Goal: Check status: Check status

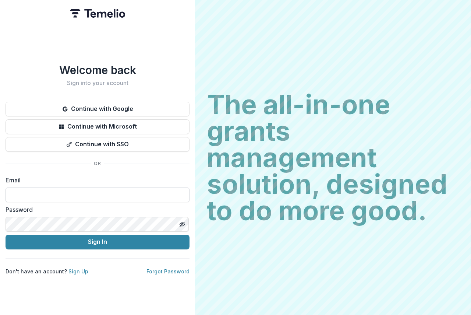
click at [17, 190] on input at bounding box center [98, 194] width 184 height 15
type input "**********"
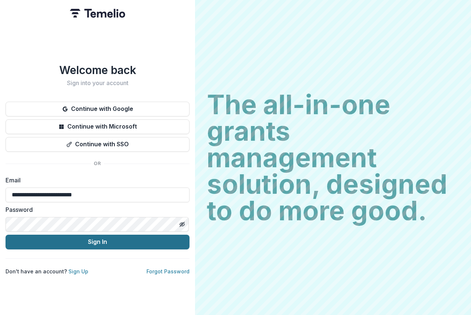
click at [110, 238] on button "Sign In" at bounding box center [98, 241] width 184 height 15
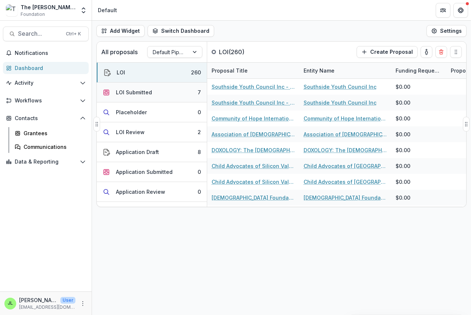
click at [139, 91] on div "LOI Submitted" at bounding box center [134, 92] width 36 height 8
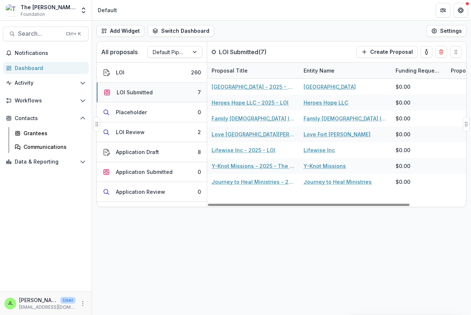
click at [138, 90] on div "LOI Submitted" at bounding box center [135, 92] width 36 height 8
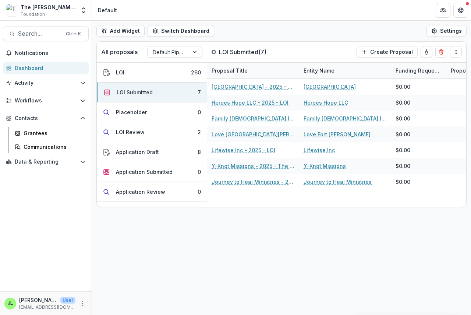
click at [27, 66] on div "Dashboard" at bounding box center [49, 68] width 68 height 8
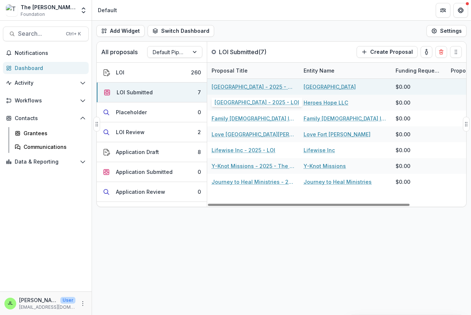
click at [232, 88] on link "[GEOGRAPHIC_DATA] - 2025 - LOI" at bounding box center [253, 87] width 83 height 8
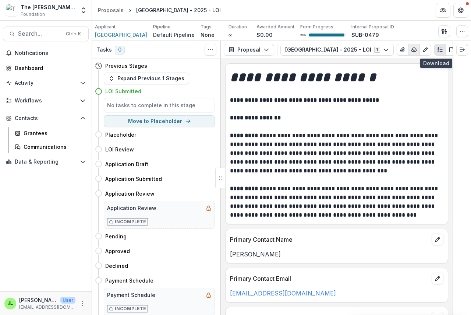
click at [417, 50] on icon "button" at bounding box center [414, 50] width 6 height 6
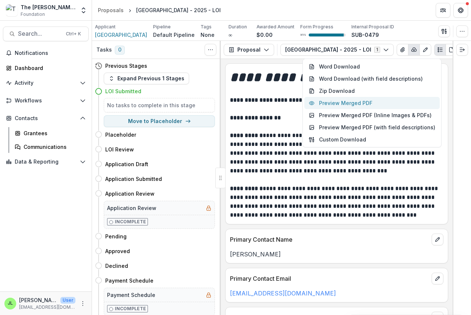
click at [367, 102] on button "Preview Merged PDF" at bounding box center [371, 103] width 135 height 12
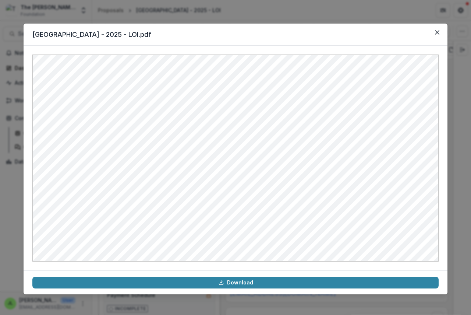
click at [436, 33] on icon "Close" at bounding box center [437, 32] width 4 height 4
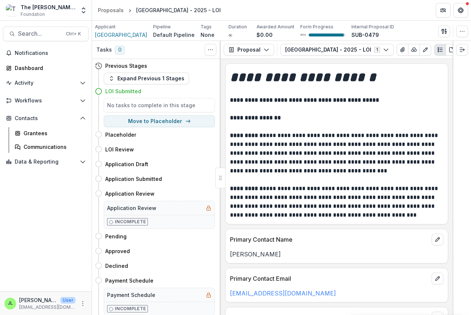
click at [436, 32] on icon "Close" at bounding box center [437, 32] width 4 height 4
click at [23, 68] on div "Dashboard" at bounding box center [49, 68] width 68 height 8
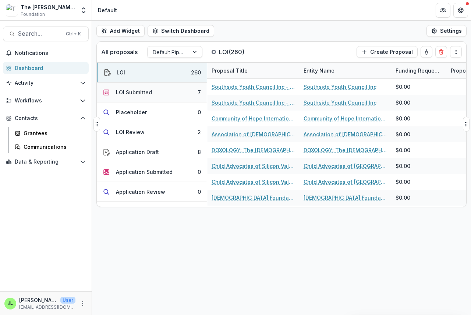
click at [124, 92] on div "LOI Submitted" at bounding box center [134, 92] width 36 height 8
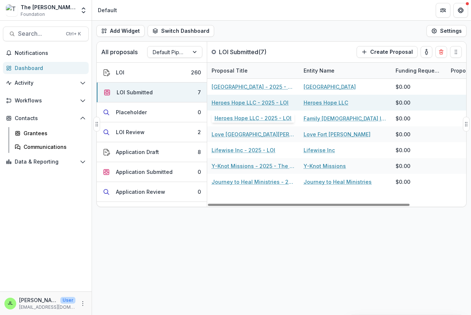
click at [230, 103] on link "Heroes Hope LLC - 2025 - LOI" at bounding box center [250, 103] width 77 height 8
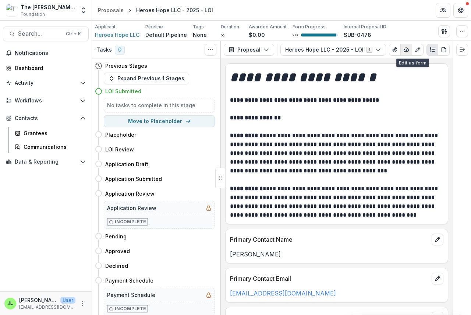
drag, startPoint x: 406, startPoint y: 50, endPoint x: 401, endPoint y: 52, distance: 5.3
click at [404, 52] on button "button" at bounding box center [406, 50] width 12 height 12
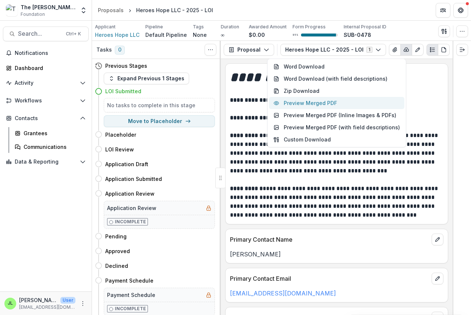
click at [332, 103] on button "Preview Merged PDF" at bounding box center [336, 103] width 135 height 12
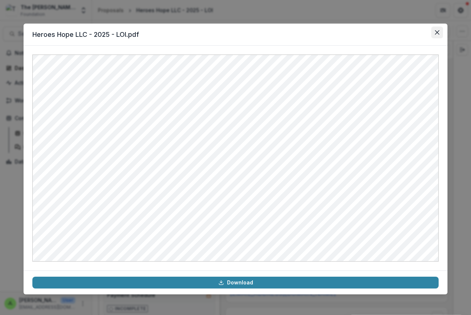
click at [436, 28] on button "Close" at bounding box center [437, 32] width 12 height 12
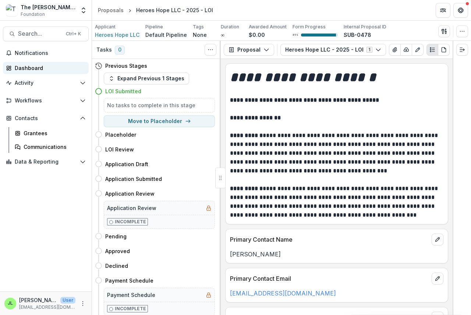
click at [22, 68] on div "Dashboard" at bounding box center [49, 68] width 68 height 8
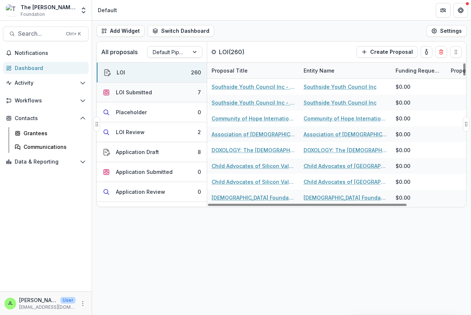
click at [138, 92] on div "LOI Submitted" at bounding box center [134, 92] width 36 height 8
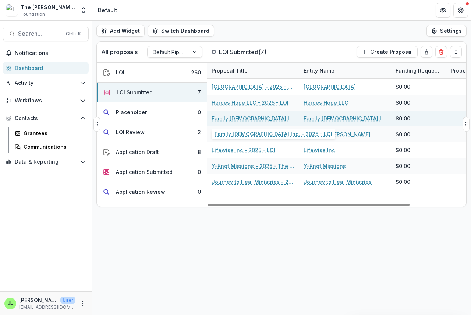
click at [258, 118] on link "Family [DEMOGRAPHIC_DATA] Inc. - 2025 - LOI" at bounding box center [253, 118] width 83 height 8
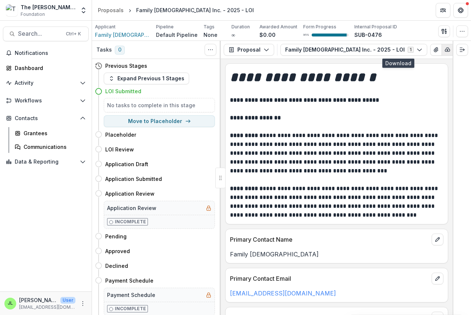
click at [445, 51] on icon "button" at bounding box center [448, 50] width 6 height 6
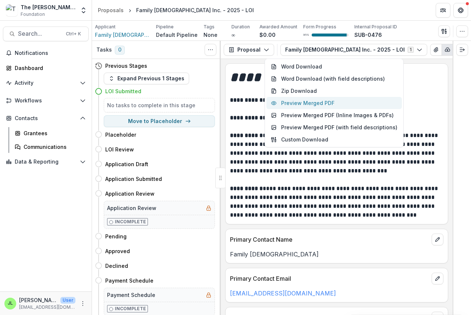
click at [335, 103] on button "Preview Merged PDF" at bounding box center [333, 103] width 135 height 12
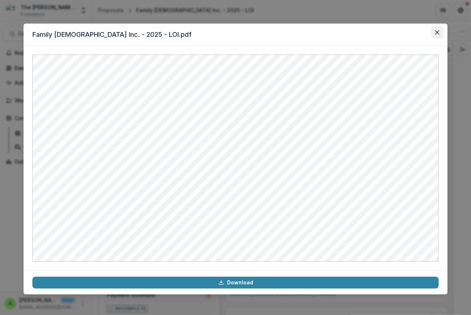
click at [437, 31] on icon "Close" at bounding box center [437, 32] width 4 height 4
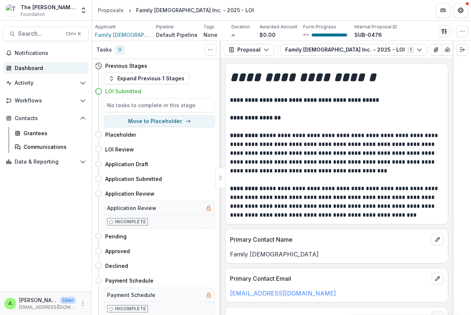
click at [29, 71] on div "Dashboard" at bounding box center [49, 68] width 68 height 8
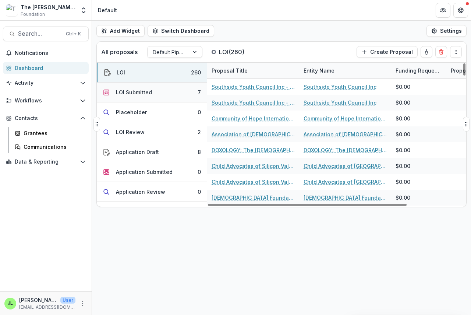
click at [134, 93] on div "LOI Submitted" at bounding box center [134, 92] width 36 height 8
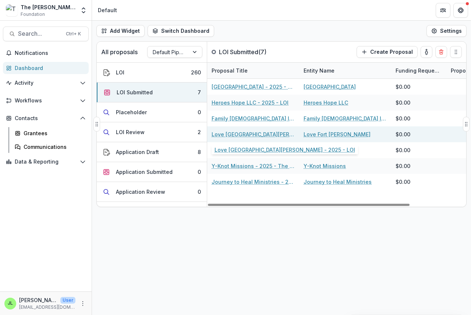
click at [234, 135] on link "Love [GEOGRAPHIC_DATA][PERSON_NAME] - 2025 - LOI" at bounding box center [253, 134] width 83 height 8
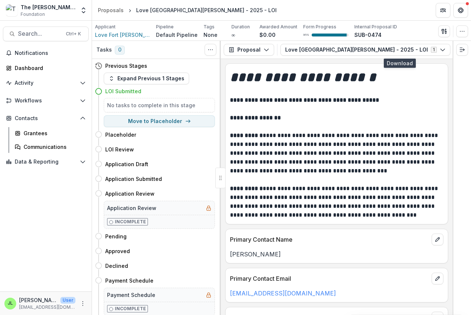
click at [468, 49] on icon "button" at bounding box center [471, 50] width 6 height 6
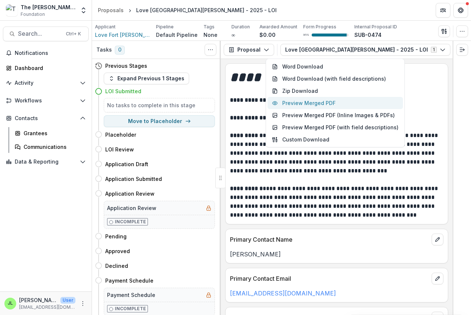
click at [325, 103] on button "Preview Merged PDF" at bounding box center [335, 103] width 135 height 12
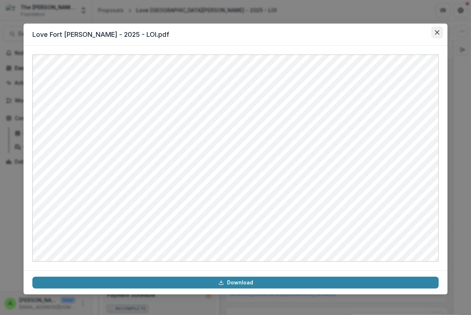
click at [436, 31] on icon "Close" at bounding box center [437, 32] width 4 height 4
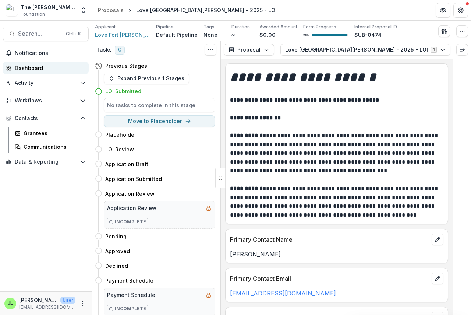
click at [26, 67] on div "Dashboard" at bounding box center [49, 68] width 68 height 8
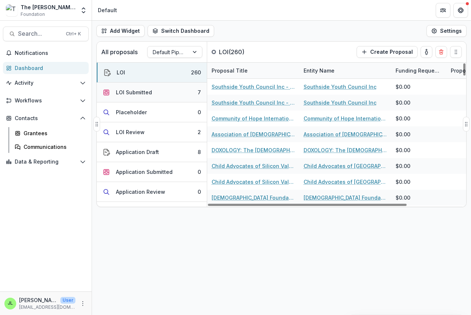
click at [123, 93] on div "LOI Submitted" at bounding box center [134, 92] width 36 height 8
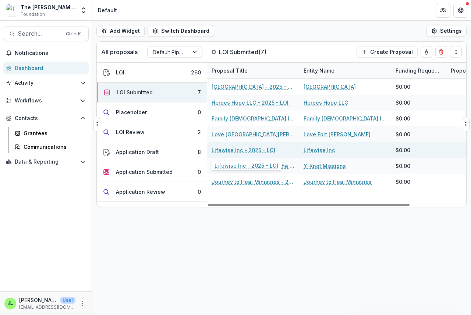
click at [240, 150] on link "Lifewise Inc - 2025 - LOI" at bounding box center [244, 150] width 64 height 8
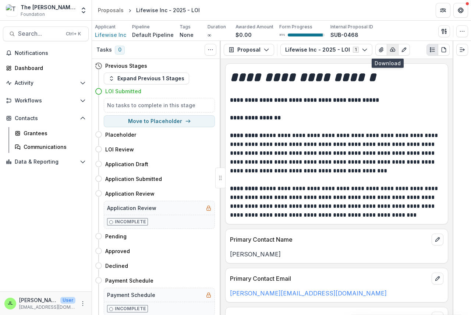
click at [387, 46] on button "button" at bounding box center [393, 50] width 12 height 12
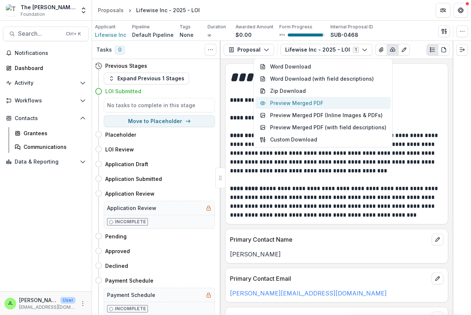
click at [299, 105] on button "Preview Merged PDF" at bounding box center [322, 103] width 135 height 12
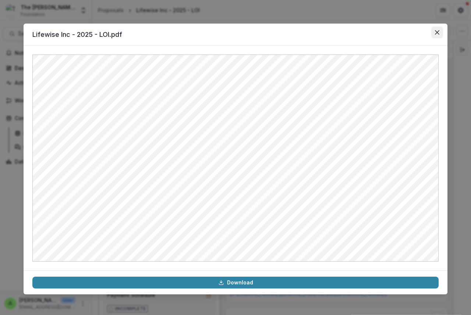
click at [438, 32] on icon "Close" at bounding box center [437, 32] width 4 height 4
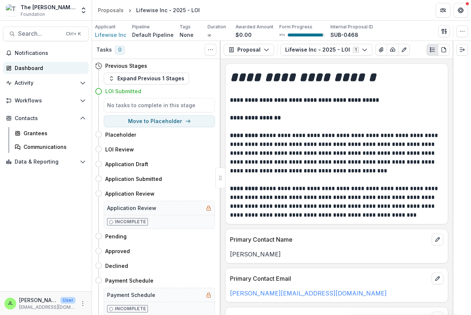
click at [28, 69] on div "Dashboard" at bounding box center [49, 68] width 68 height 8
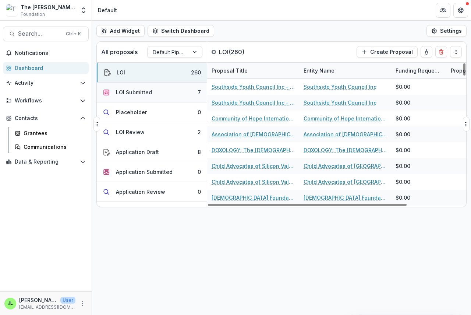
click at [131, 91] on div "LOI Submitted" at bounding box center [134, 92] width 36 height 8
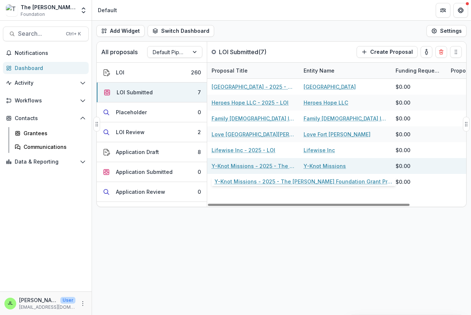
click at [229, 165] on link "Y-Knot Missions - 2025 - The [PERSON_NAME] Foundation Grant Proposal Application" at bounding box center [253, 166] width 83 height 8
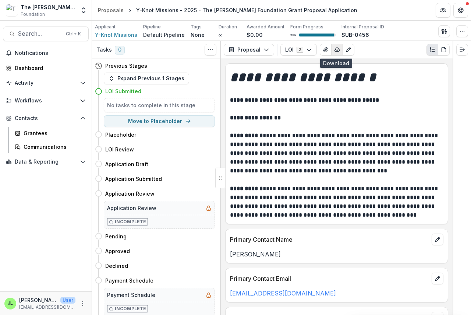
click at [335, 49] on icon "button" at bounding box center [337, 50] width 6 height 6
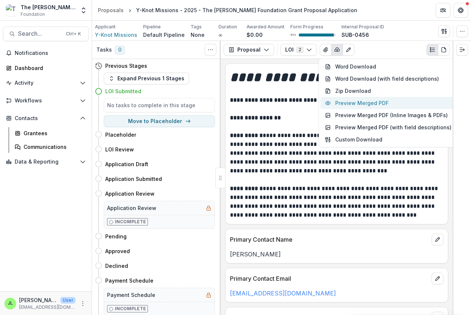
click at [341, 100] on button "Preview Merged PDF" at bounding box center [388, 103] width 135 height 12
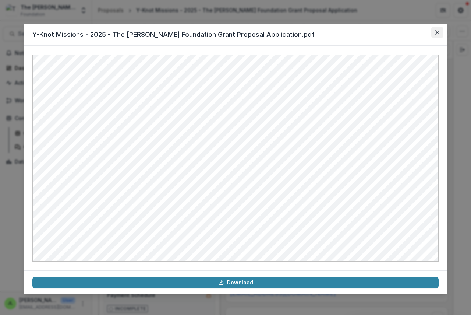
click at [435, 32] on icon "Close" at bounding box center [437, 32] width 4 height 4
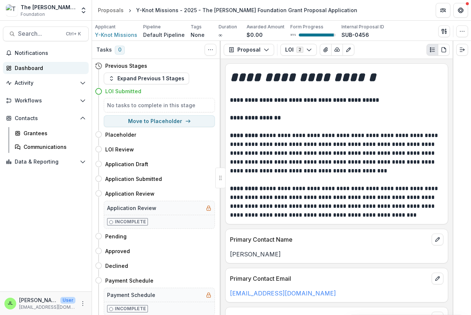
click at [25, 68] on div "Dashboard" at bounding box center [49, 68] width 68 height 8
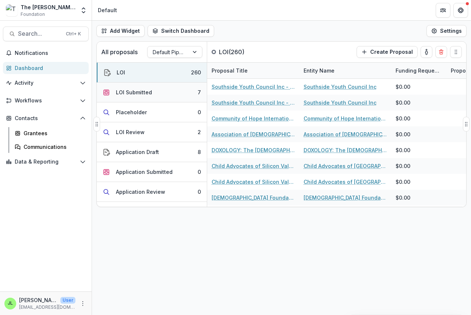
click at [138, 89] on div "LOI Submitted" at bounding box center [134, 92] width 36 height 8
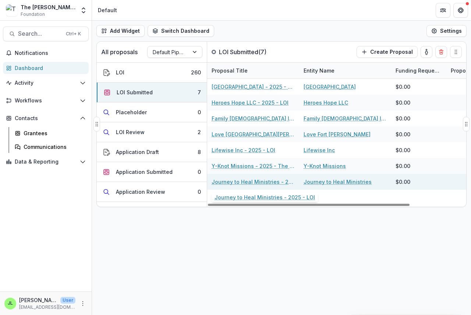
click at [243, 183] on link "Journey to Heal Ministries - 2025 - LOI" at bounding box center [253, 182] width 83 height 8
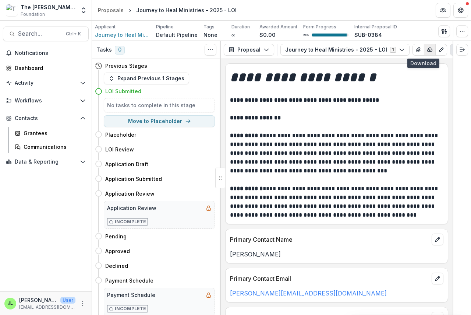
click at [427, 49] on icon "button" at bounding box center [430, 50] width 6 height 6
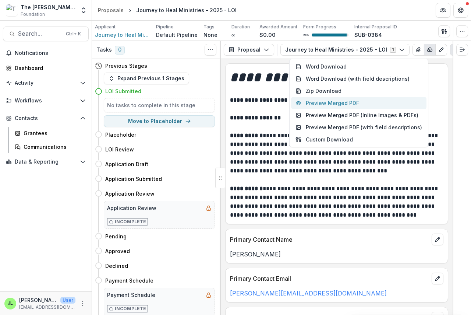
click at [357, 105] on button "Preview Merged PDF" at bounding box center [358, 103] width 135 height 12
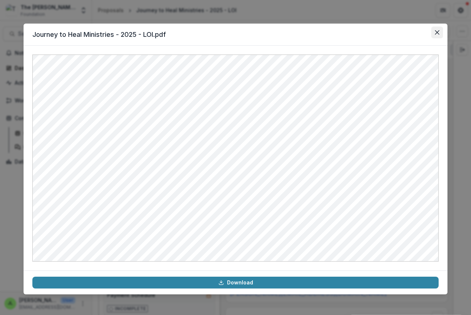
click at [440, 31] on button "Close" at bounding box center [437, 32] width 12 height 12
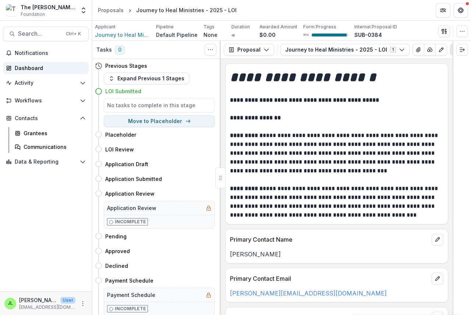
click at [20, 68] on div "Dashboard" at bounding box center [49, 68] width 68 height 8
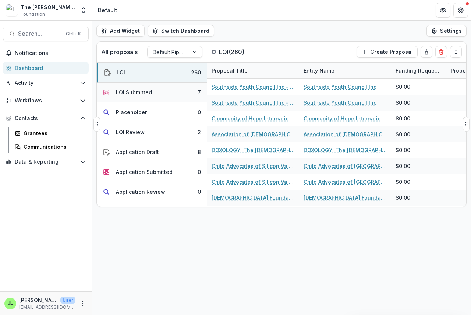
click at [130, 93] on div "LOI Submitted" at bounding box center [134, 92] width 36 height 8
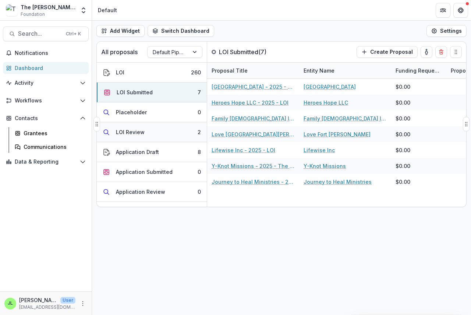
click at [127, 131] on div "LOI Review" at bounding box center [130, 132] width 29 height 8
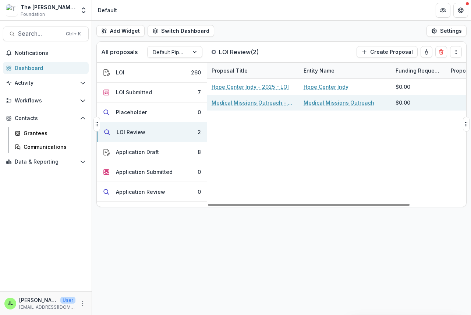
click at [243, 107] on div "Medical Missions Outreach - 2025 - LOI" at bounding box center [253, 103] width 83 height 16
click at [242, 104] on link "Medical Missions Outreach - 2025 - LOI" at bounding box center [253, 103] width 83 height 8
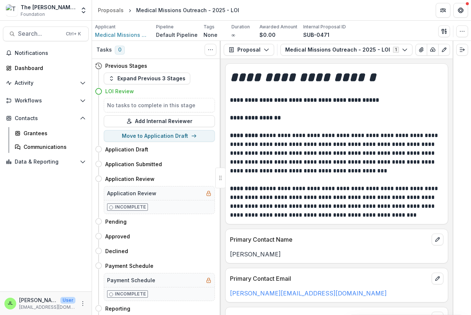
click at [459, 50] on line "Plaintext view" at bounding box center [460, 50] width 3 height 0
click at [461, 50] on line "Expand right" at bounding box center [462, 50] width 4 height 0
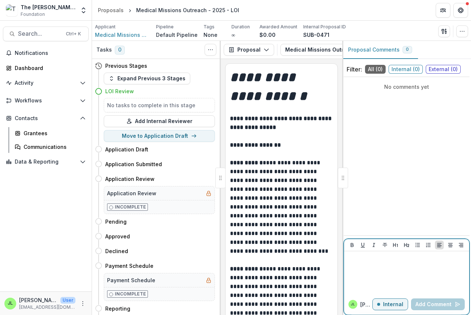
click at [348, 262] on div at bounding box center [406, 272] width 119 height 37
click at [435, 301] on button "Add Comment" at bounding box center [438, 304] width 54 height 12
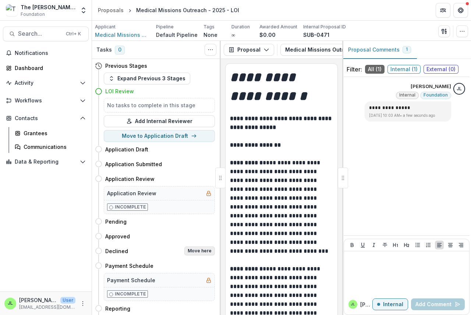
click at [198, 251] on button "Move here" at bounding box center [199, 250] width 31 height 9
select select "********"
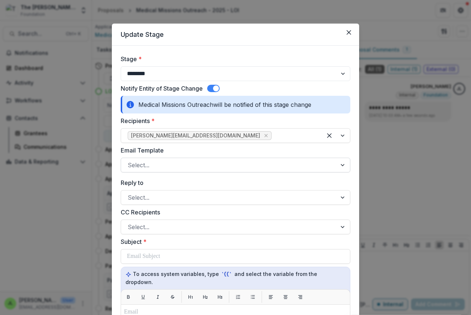
click at [152, 163] on div at bounding box center [229, 165] width 202 height 10
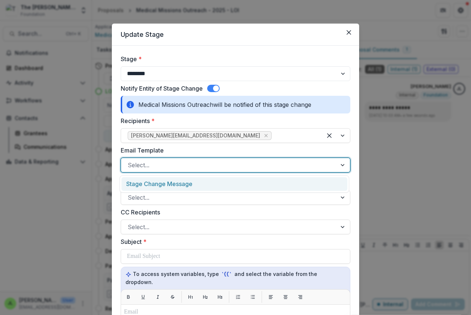
click at [154, 185] on div "Stage Change Message" at bounding box center [234, 184] width 226 height 14
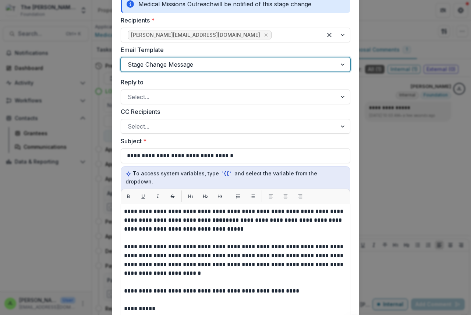
scroll to position [147, 0]
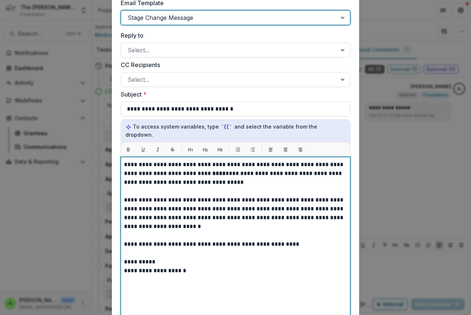
click at [212, 170] on strong "****" at bounding box center [218, 173] width 13 height 6
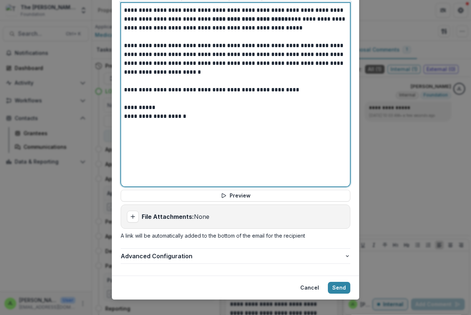
scroll to position [302, 0]
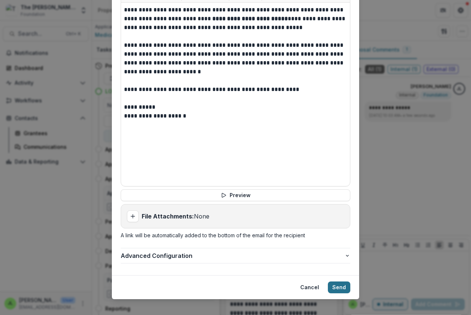
click at [339, 281] on button "Send" at bounding box center [339, 287] width 22 height 12
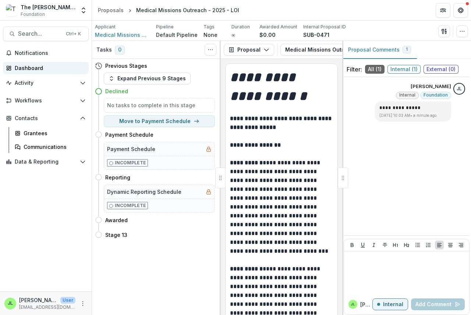
click at [30, 68] on div "Dashboard" at bounding box center [49, 68] width 68 height 8
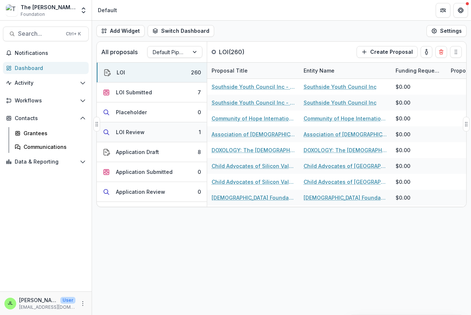
drag, startPoint x: 119, startPoint y: 132, endPoint x: 121, endPoint y: 135, distance: 3.8
click at [121, 135] on div "LOI Review" at bounding box center [130, 132] width 29 height 8
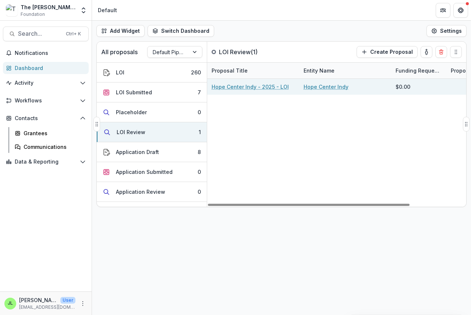
click at [236, 88] on link "Hope Center Indy - 2025 - LOI" at bounding box center [250, 87] width 77 height 8
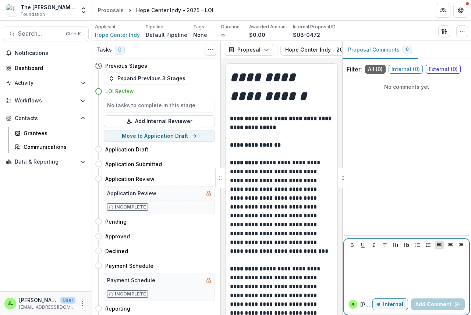
click at [356, 266] on div at bounding box center [406, 272] width 119 height 37
click at [433, 304] on button "Add Comment" at bounding box center [438, 304] width 54 height 12
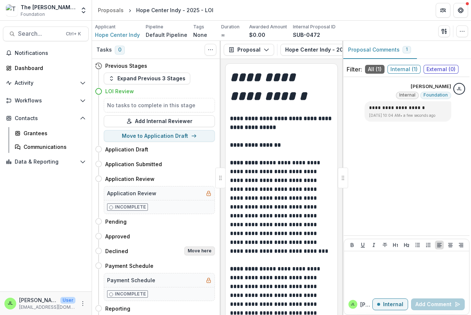
click at [199, 252] on button "Move here" at bounding box center [199, 250] width 31 height 9
select select "********"
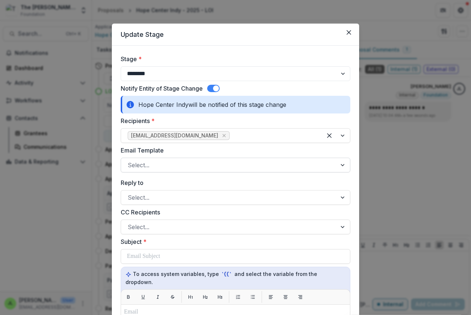
click at [162, 162] on div at bounding box center [229, 165] width 202 height 10
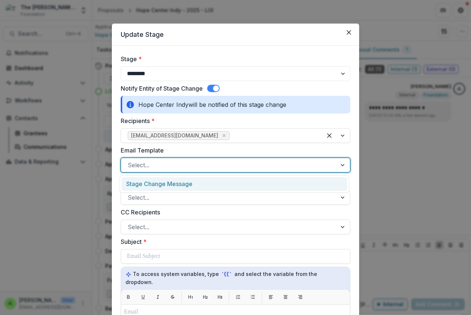
click at [169, 187] on div "Stage Change Message" at bounding box center [234, 184] width 226 height 14
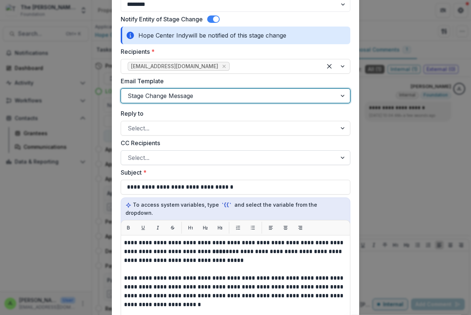
scroll to position [184, 0]
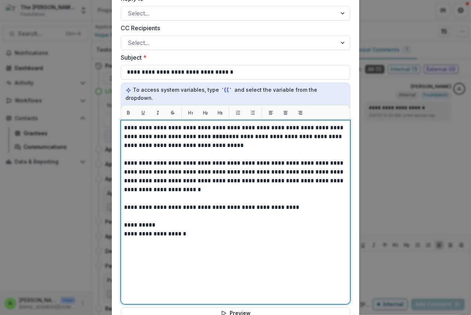
click at [212, 134] on strong "****" at bounding box center [218, 137] width 13 height 6
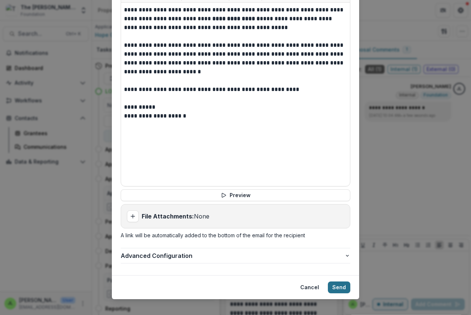
click at [337, 280] on section "**********" at bounding box center [235, 10] width 247 height 577
click at [343, 282] on button "Send" at bounding box center [339, 287] width 22 height 12
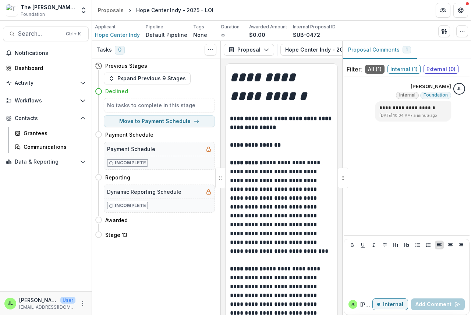
click at [30, 111] on div "Notifications Dashboard Activity Tasks Workflows Proposals Form Builder Payment…" at bounding box center [46, 169] width 92 height 244
click at [17, 67] on div "Dashboard" at bounding box center [49, 68] width 68 height 8
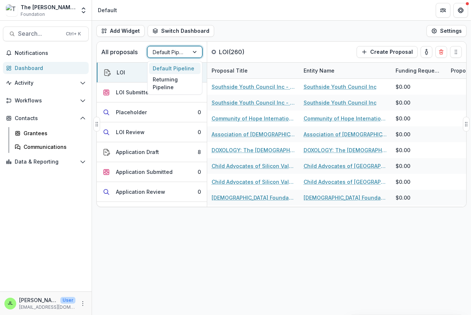
click at [181, 51] on div at bounding box center [168, 51] width 31 height 9
click at [169, 84] on div "Returning Pipeline" at bounding box center [175, 83] width 52 height 19
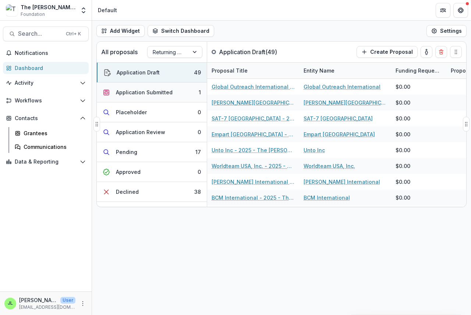
click at [150, 91] on div "Application Submitted" at bounding box center [144, 92] width 57 height 8
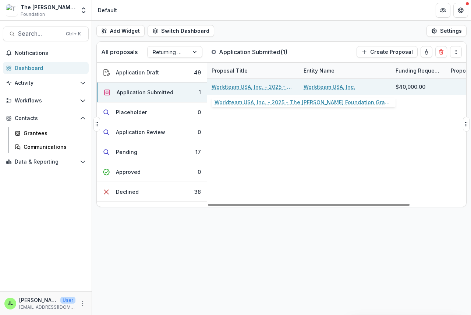
click at [244, 87] on link "Worldteam USA, Inc. - 2025 - The [PERSON_NAME] Foundation Grant Proposal Applic…" at bounding box center [253, 87] width 83 height 8
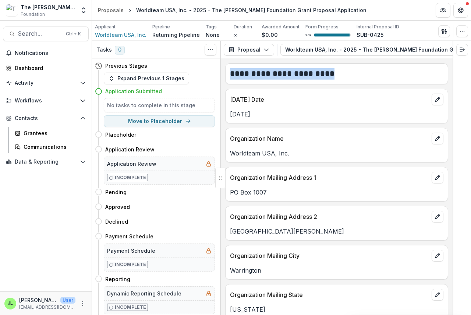
drag, startPoint x: 300, startPoint y: 58, endPoint x: 334, endPoint y: 65, distance: 34.9
click at [334, 65] on div "**********" at bounding box center [337, 178] width 232 height 274
click at [445, 49] on line "button" at bounding box center [445, 49] width 0 height 1
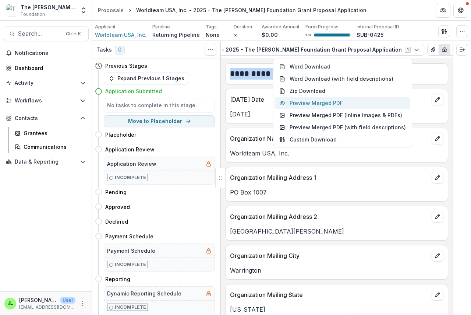
click at [341, 104] on button "Preview Merged PDF" at bounding box center [342, 103] width 135 height 12
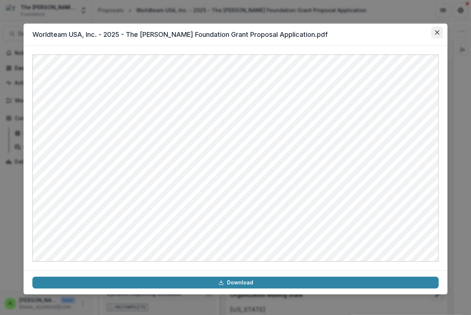
click at [440, 30] on button "Close" at bounding box center [437, 32] width 12 height 12
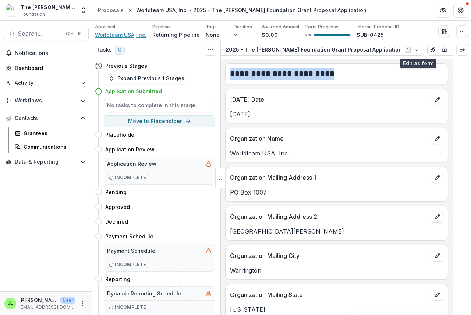
click at [119, 34] on span "Worldteam USA, Inc." at bounding box center [121, 35] width 52 height 8
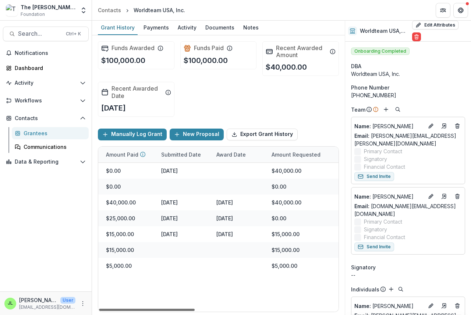
scroll to position [0, 258]
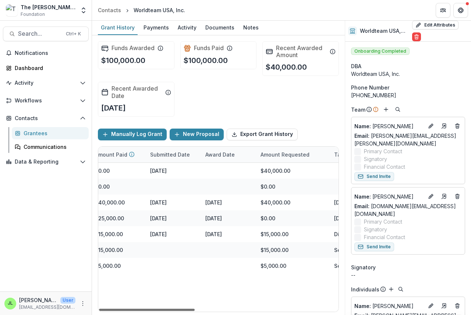
drag, startPoint x: 168, startPoint y: 308, endPoint x: 271, endPoint y: 311, distance: 102.7
click at [195, 311] on div at bounding box center [147, 309] width 96 height 2
click at [26, 67] on div "Dashboard" at bounding box center [49, 68] width 68 height 8
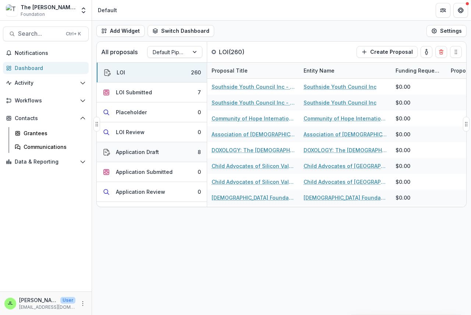
click at [142, 151] on div "Application Draft" at bounding box center [137, 152] width 43 height 8
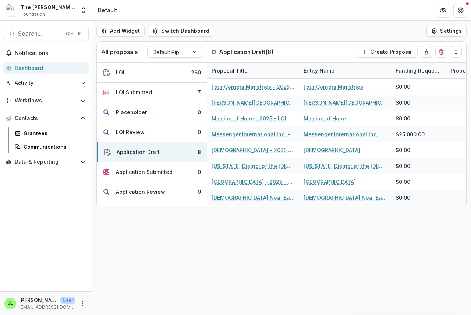
click at [24, 71] on div "Dashboard" at bounding box center [49, 68] width 68 height 8
click at [128, 91] on div "LOI Submitted" at bounding box center [134, 92] width 36 height 8
